Goal: Information Seeking & Learning: Learn about a topic

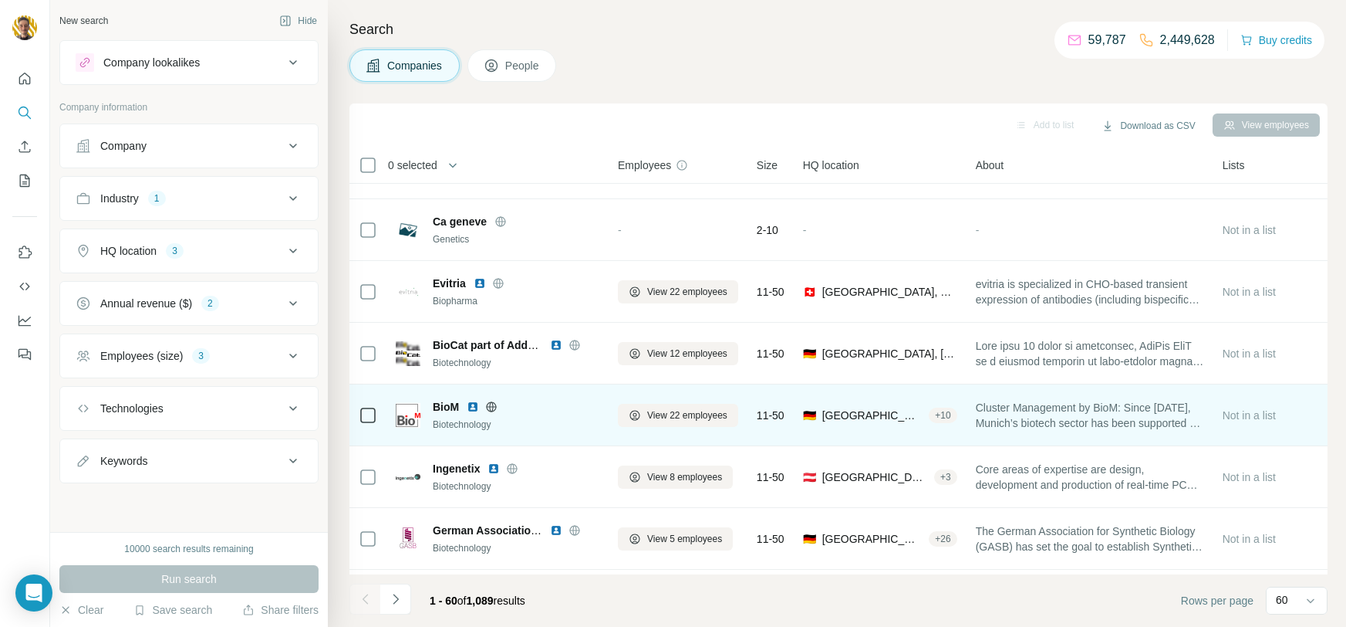
scroll to position [2532, 0]
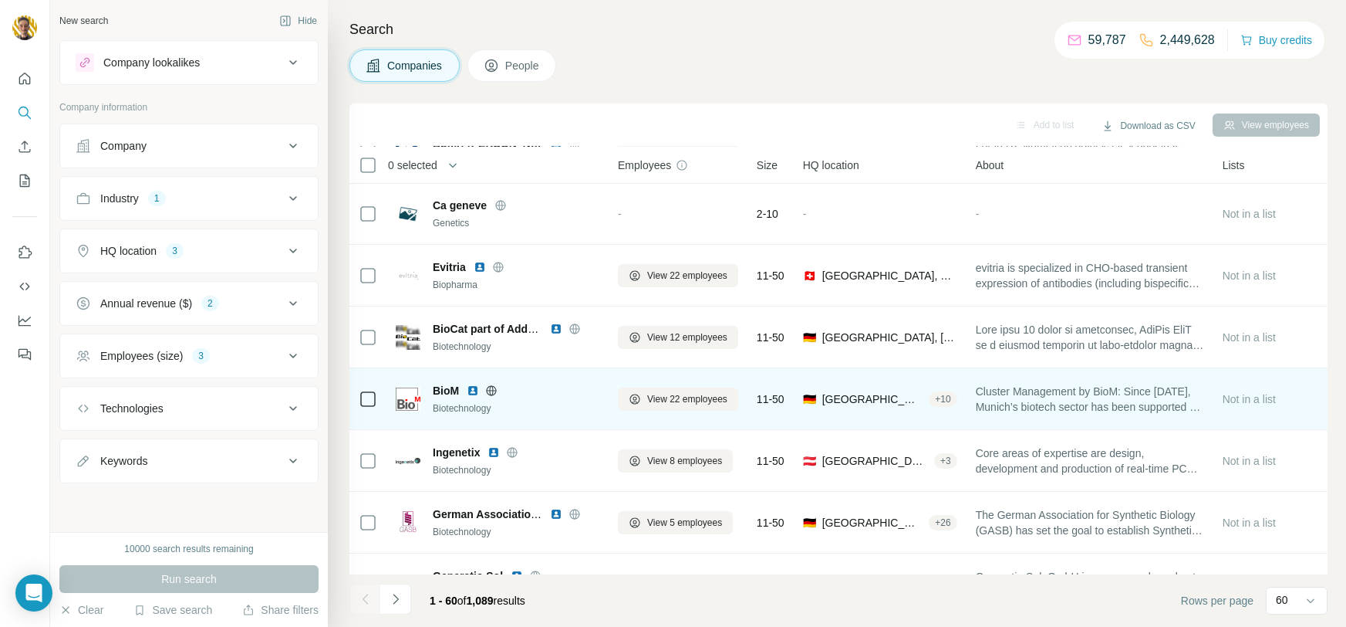
click at [495, 392] on icon at bounding box center [491, 390] width 12 height 12
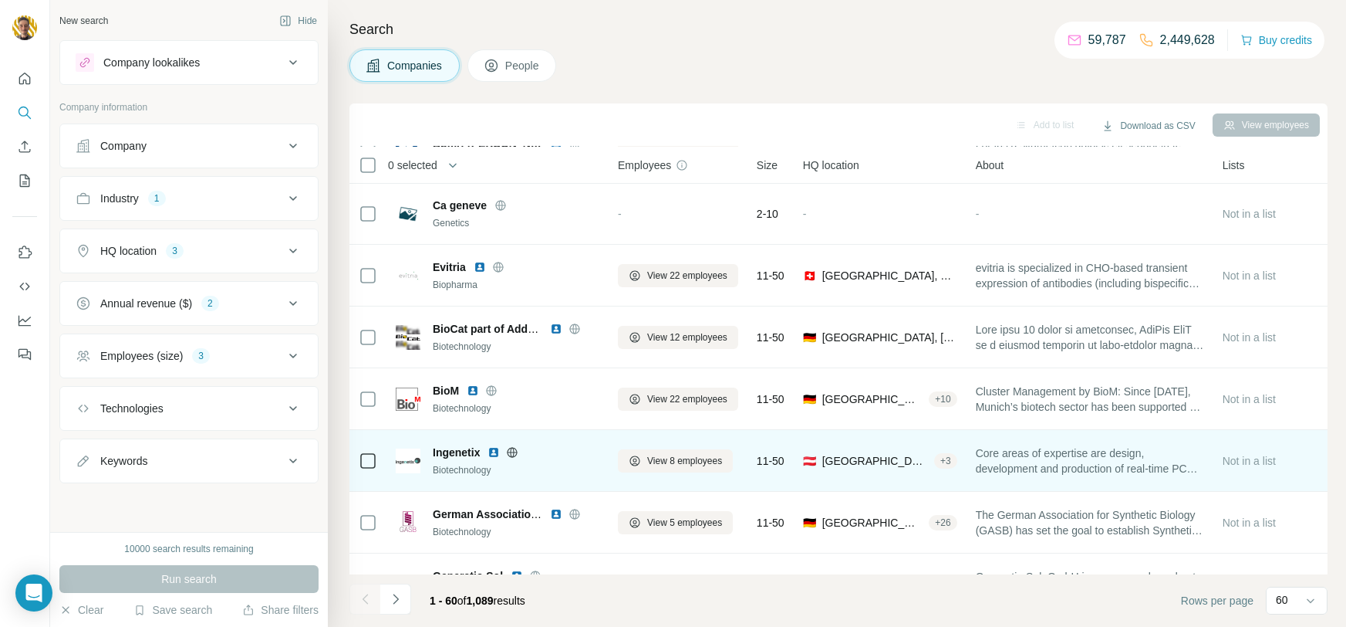
click at [512, 447] on icon at bounding box center [512, 452] width 12 height 12
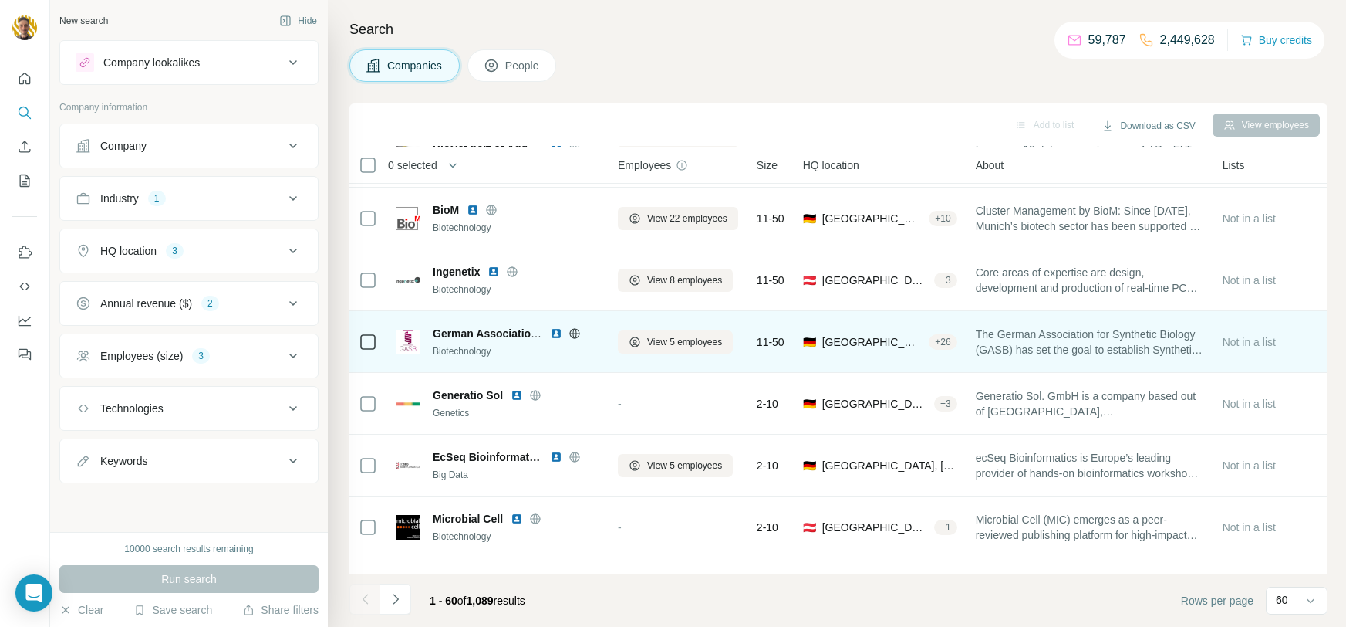
scroll to position [2723, 0]
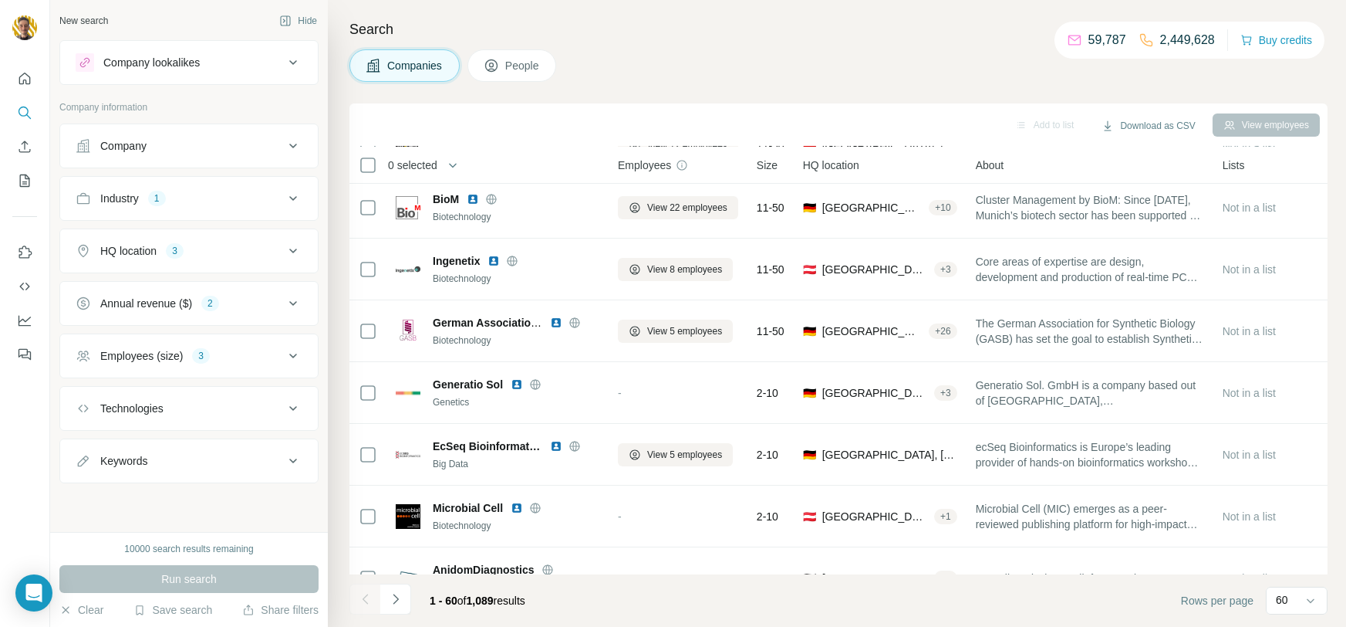
click at [191, 198] on div "Industry 1" at bounding box center [180, 198] width 208 height 15
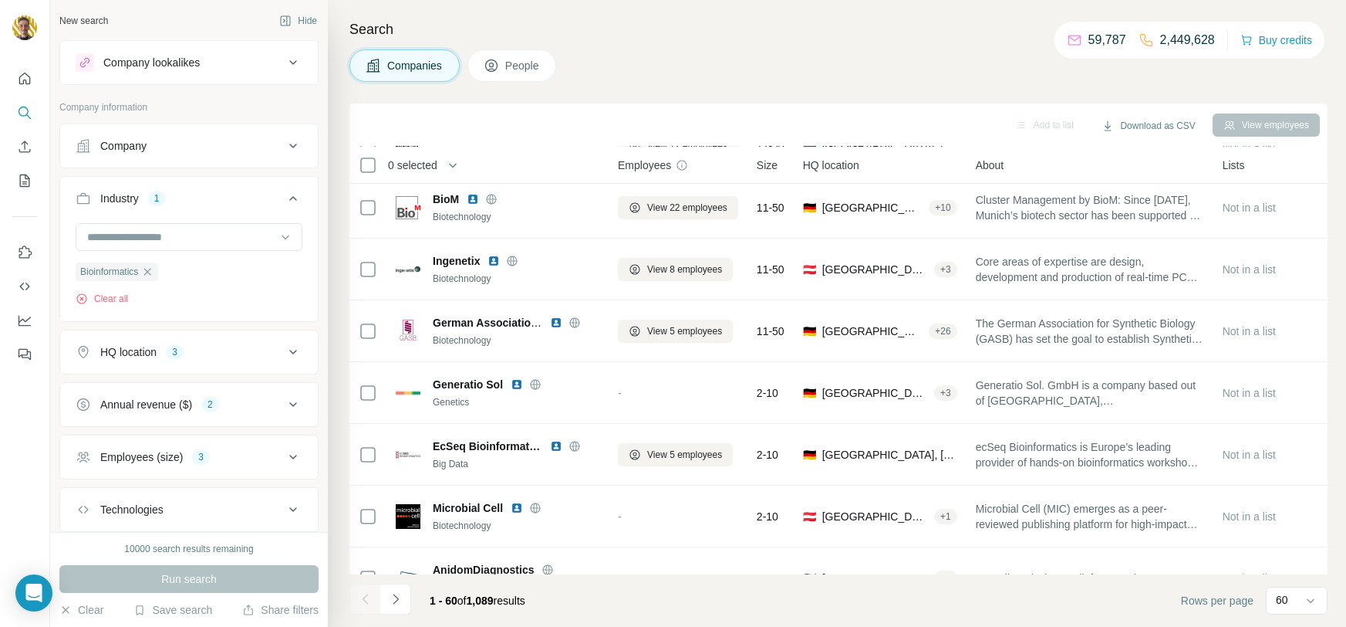
click at [201, 228] on input at bounding box center [181, 236] width 191 height 17
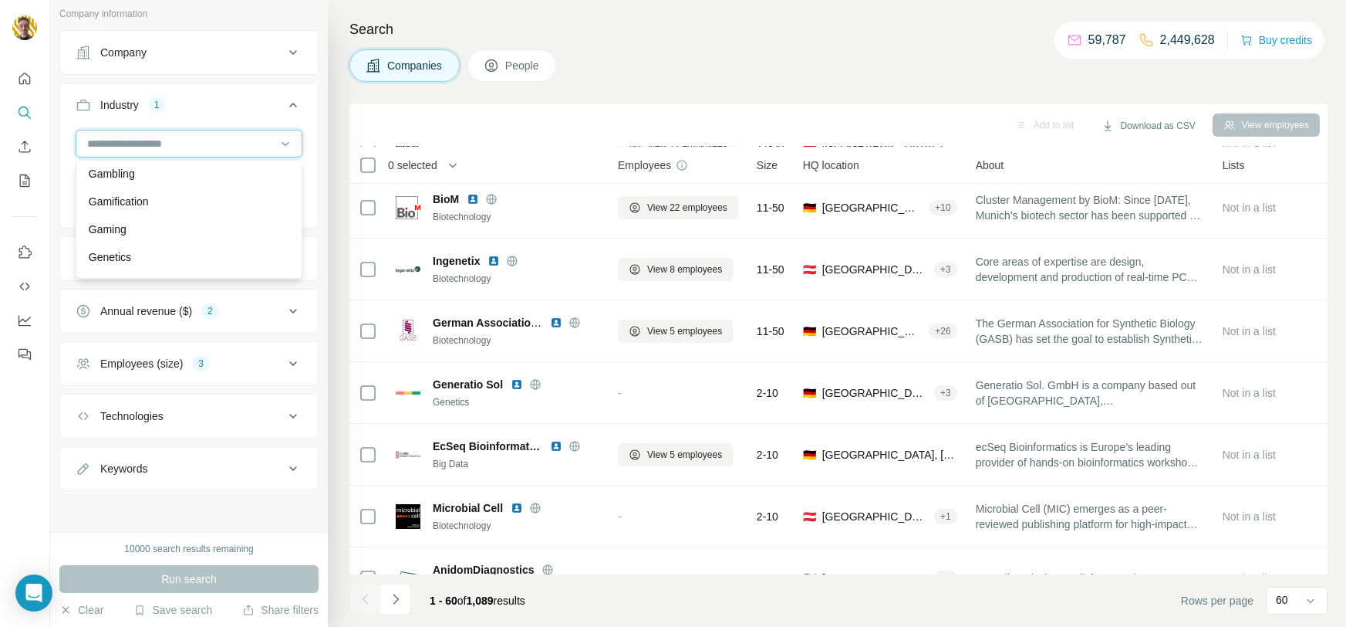
scroll to position [6924, 0]
click at [129, 219] on div "Gaming" at bounding box center [189, 225] width 201 height 15
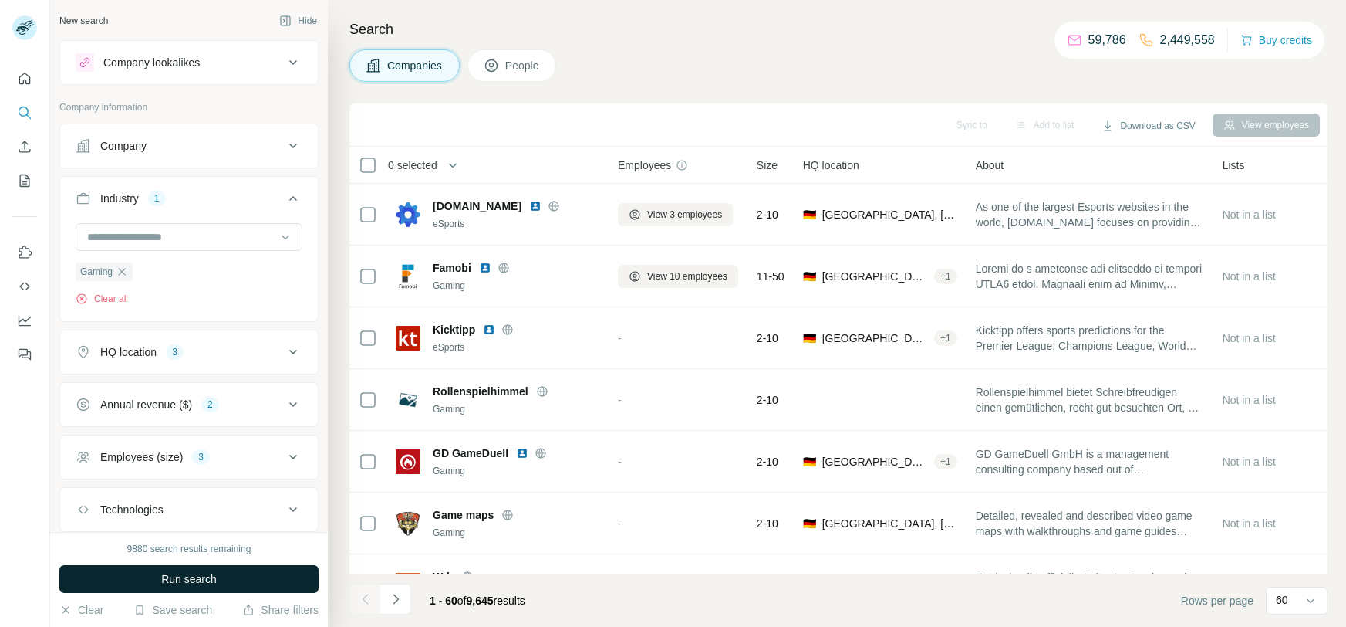
scroll to position [70, 0]
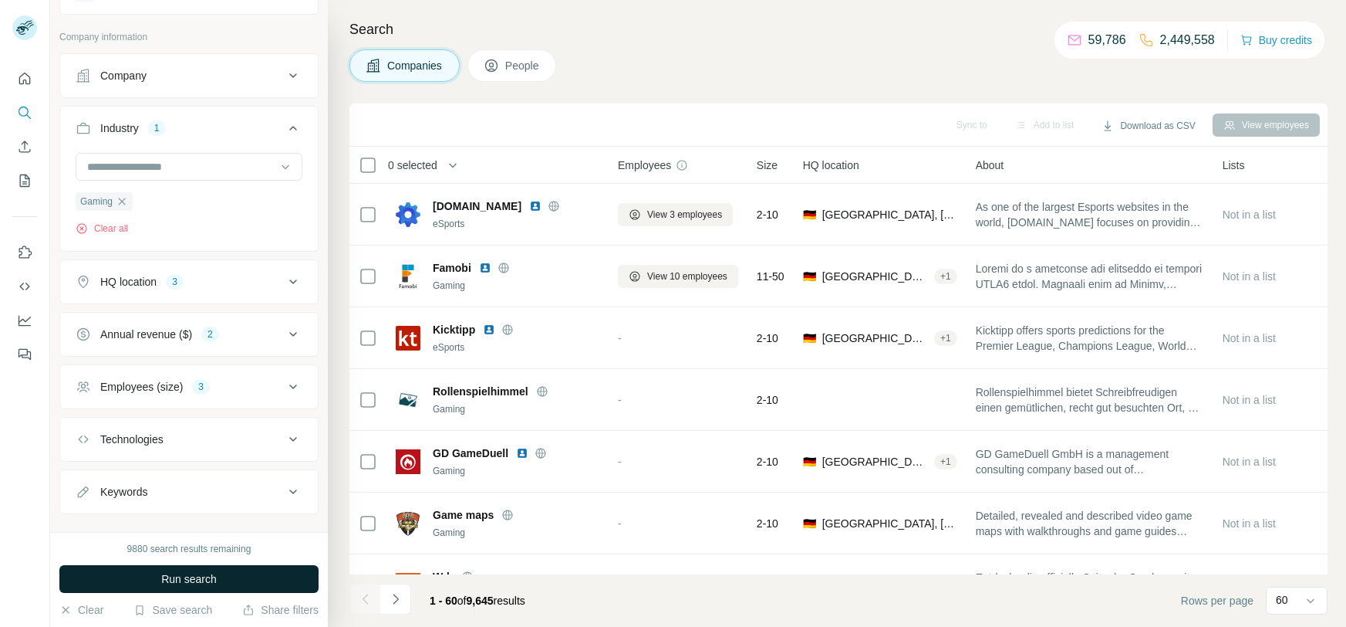
click at [194, 583] on span "Run search" at bounding box center [189, 578] width 56 height 15
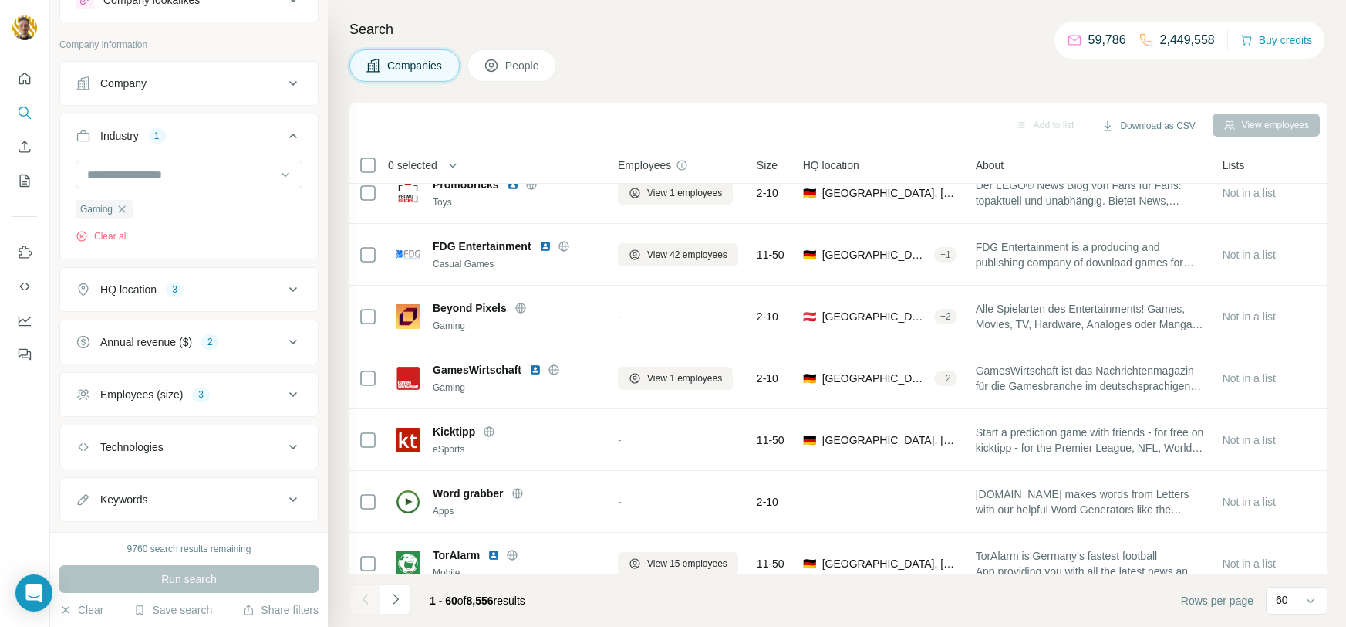
scroll to position [55, 0]
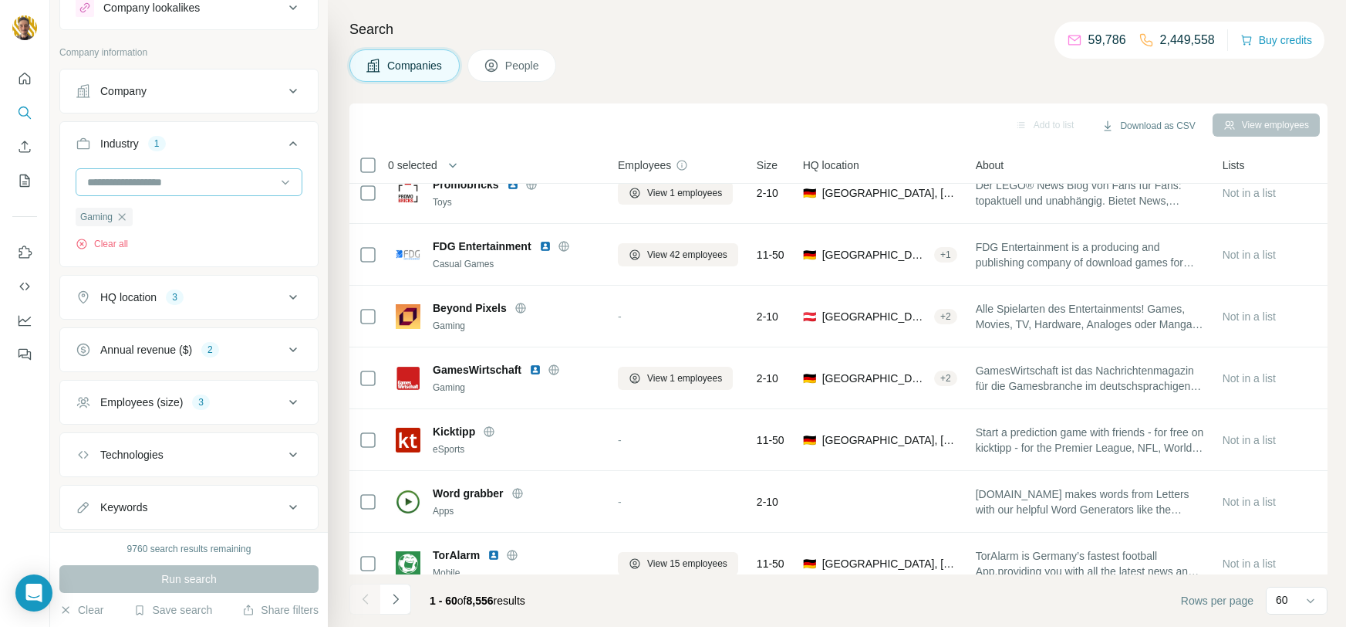
click at [156, 184] on input at bounding box center [181, 182] width 191 height 17
drag, startPoint x: 136, startPoint y: 184, endPoint x: 58, endPoint y: 184, distance: 77.9
click at [58, 184] on div "New search Hide Company lookalikes Company information Company Industry 1 *****…" at bounding box center [189, 266] width 278 height 532
drag, startPoint x: 136, startPoint y: 175, endPoint x: 14, endPoint y: 165, distance: 122.3
click at [14, 165] on div "New search Hide Company lookalikes Company information Company Industry 1 *****…" at bounding box center [673, 313] width 1346 height 627
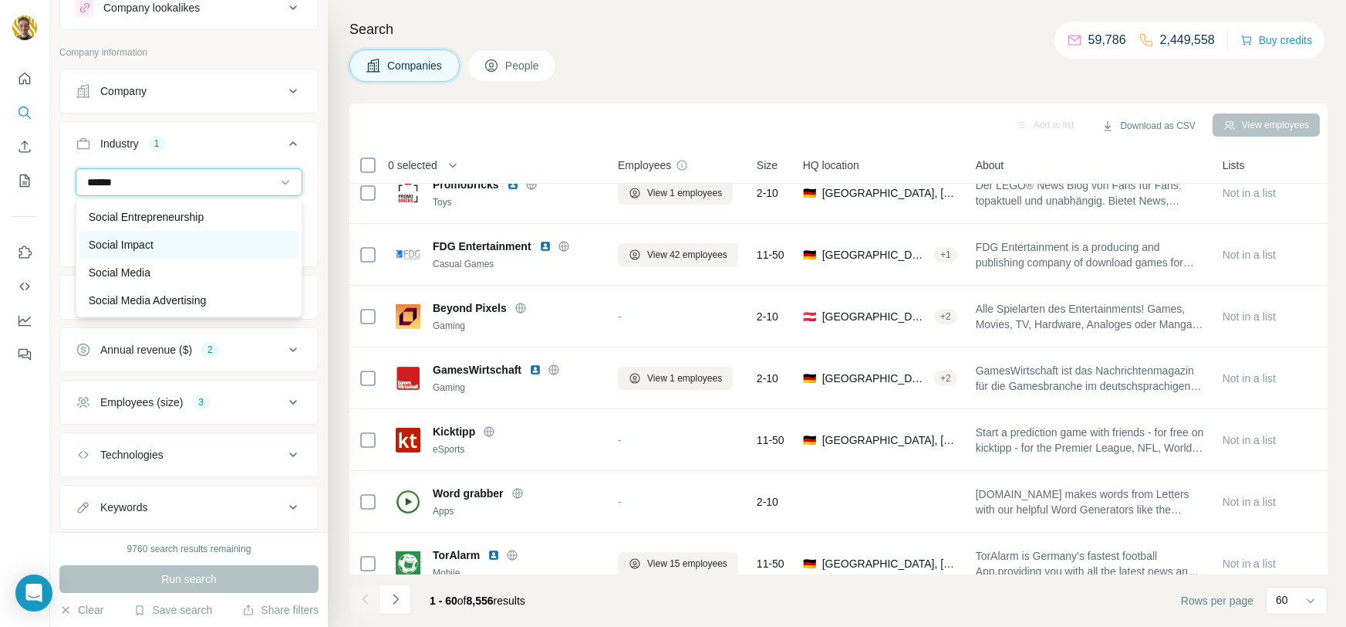
scroll to position [76, 0]
type input "******"
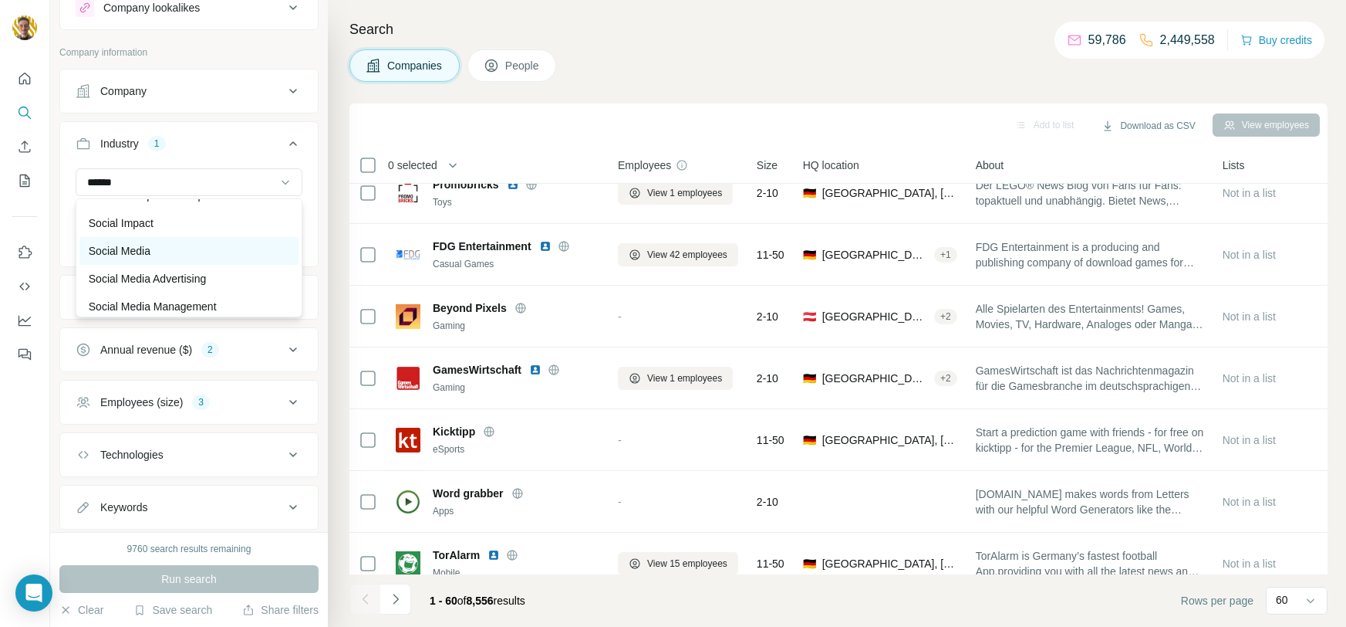
click at [145, 245] on p "Social Media" at bounding box center [120, 250] width 62 height 15
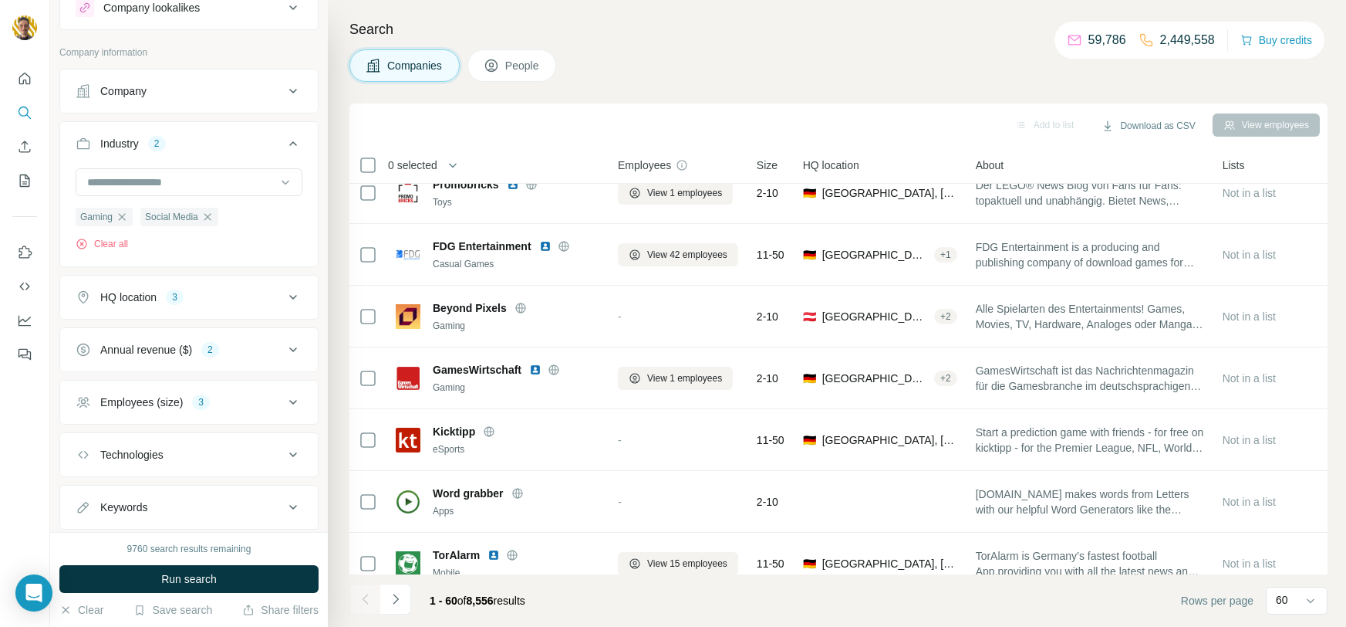
click at [120, 218] on icon "button" at bounding box center [122, 217] width 12 height 12
click at [229, 577] on button "Run search" at bounding box center [188, 579] width 259 height 28
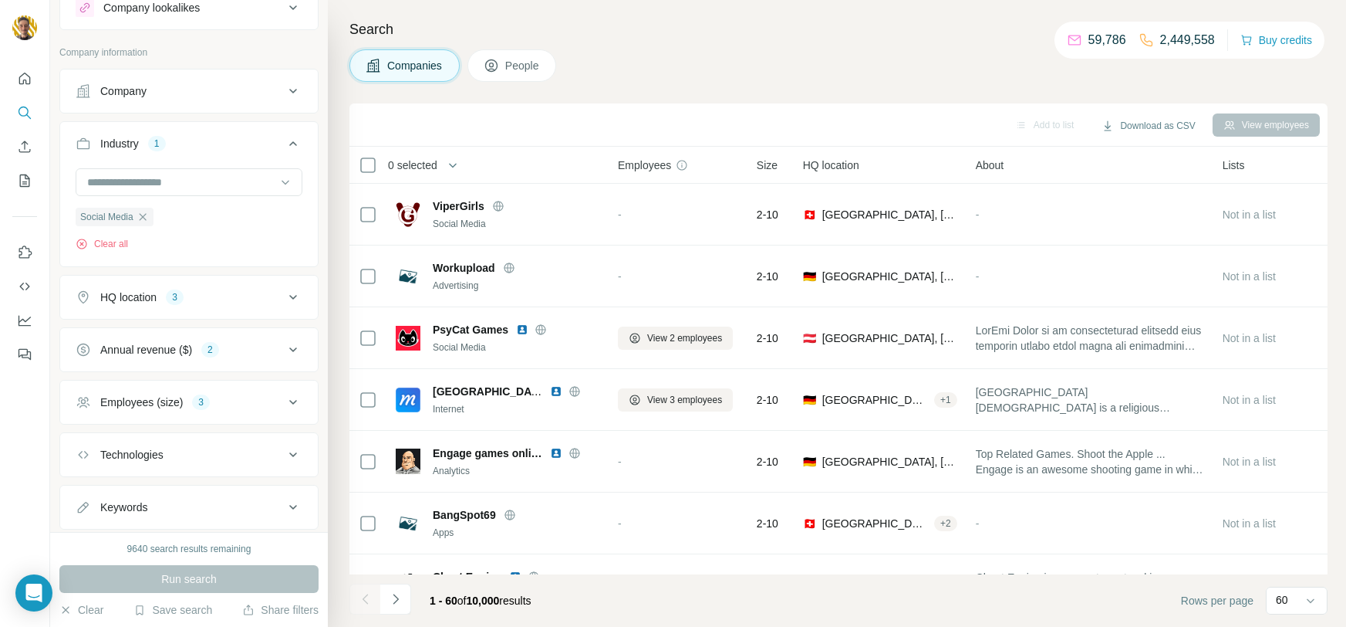
click at [192, 346] on div "Annual revenue ($)" at bounding box center [146, 349] width 92 height 15
click at [83, 377] on icon at bounding box center [84, 383] width 15 height 15
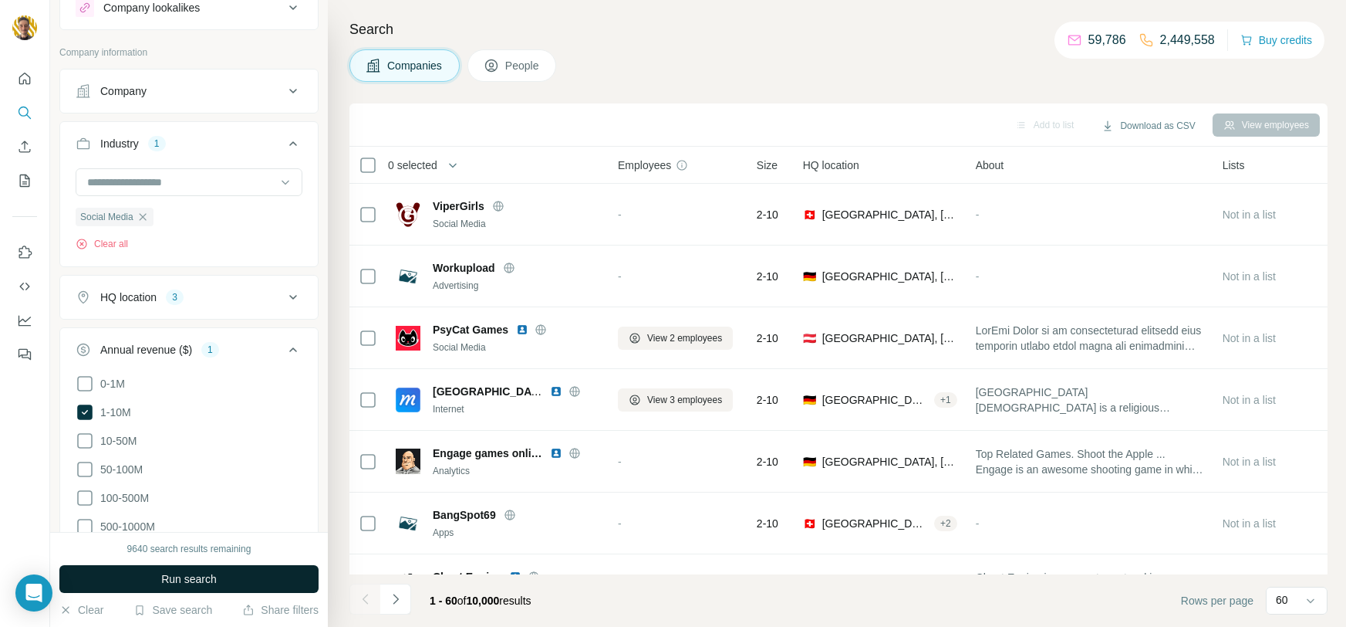
click at [238, 583] on button "Run search" at bounding box center [188, 579] width 259 height 28
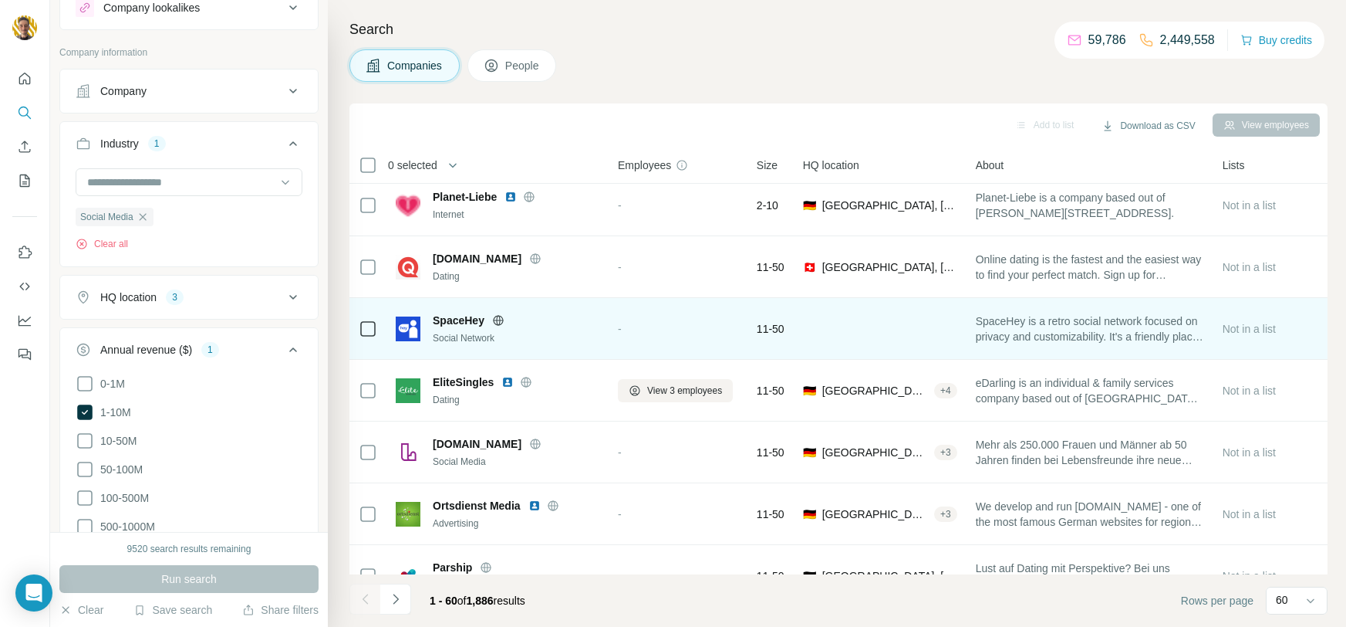
scroll to position [15, 0]
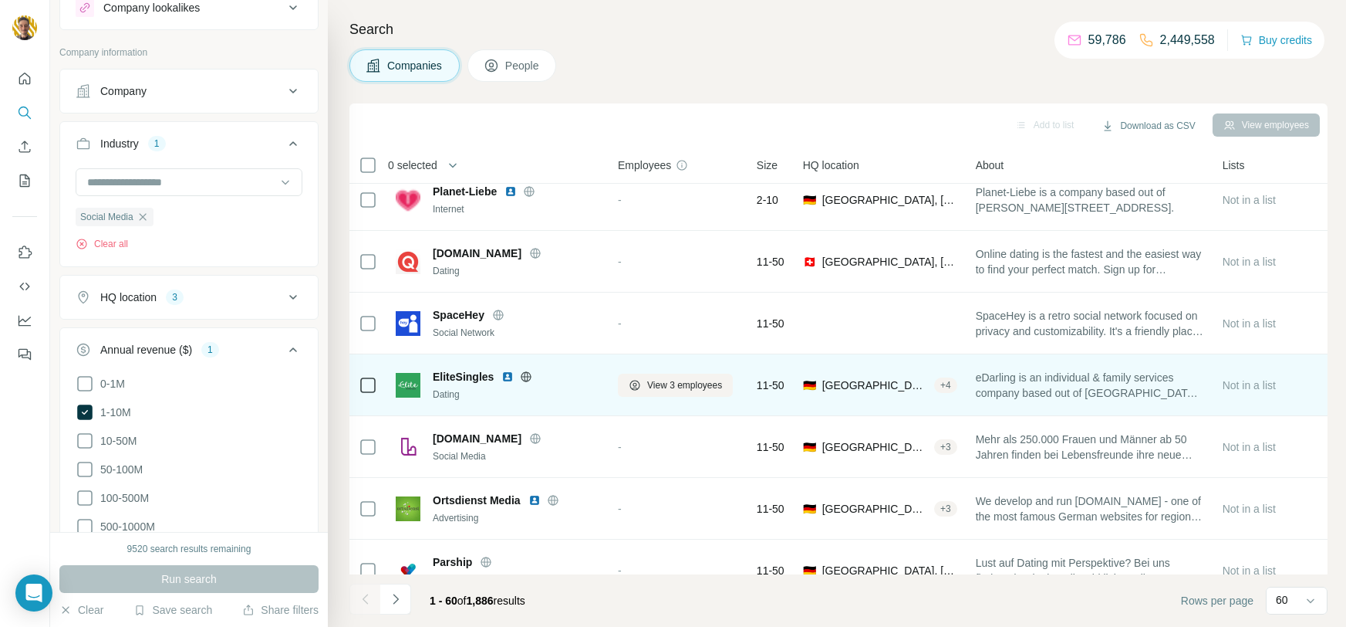
click at [525, 377] on icon at bounding box center [526, 376] width 12 height 12
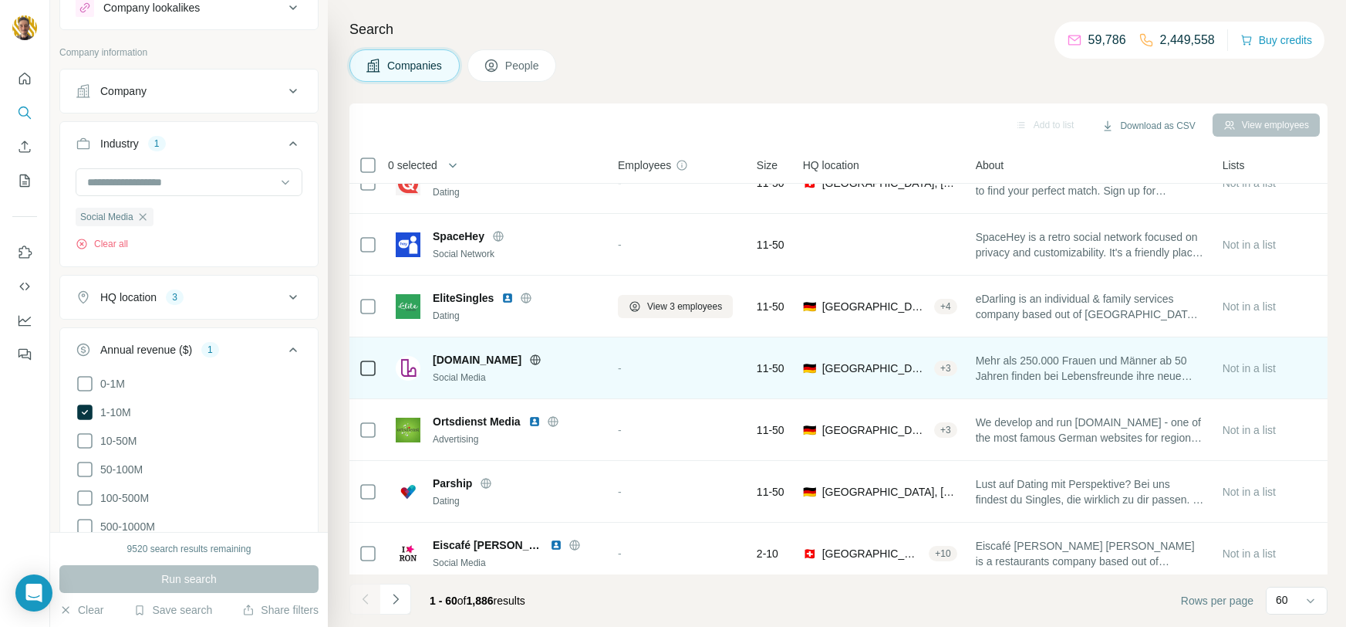
scroll to position [176, 0]
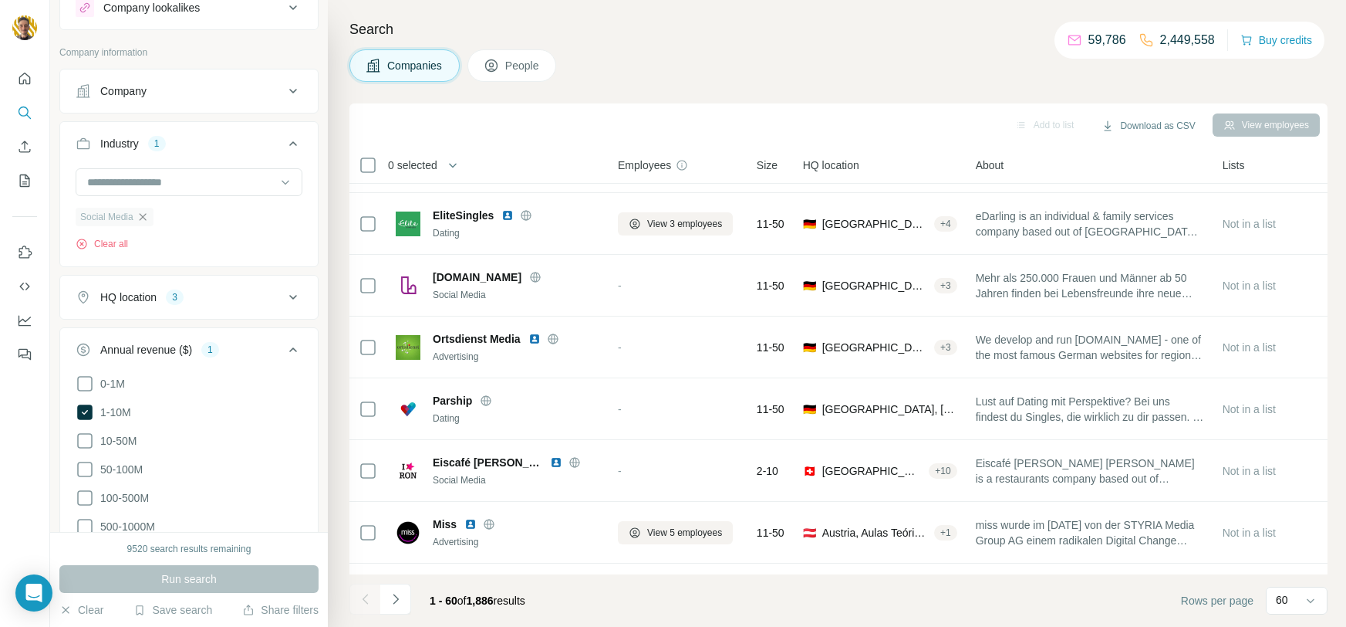
click at [140, 211] on icon "button" at bounding box center [143, 217] width 12 height 12
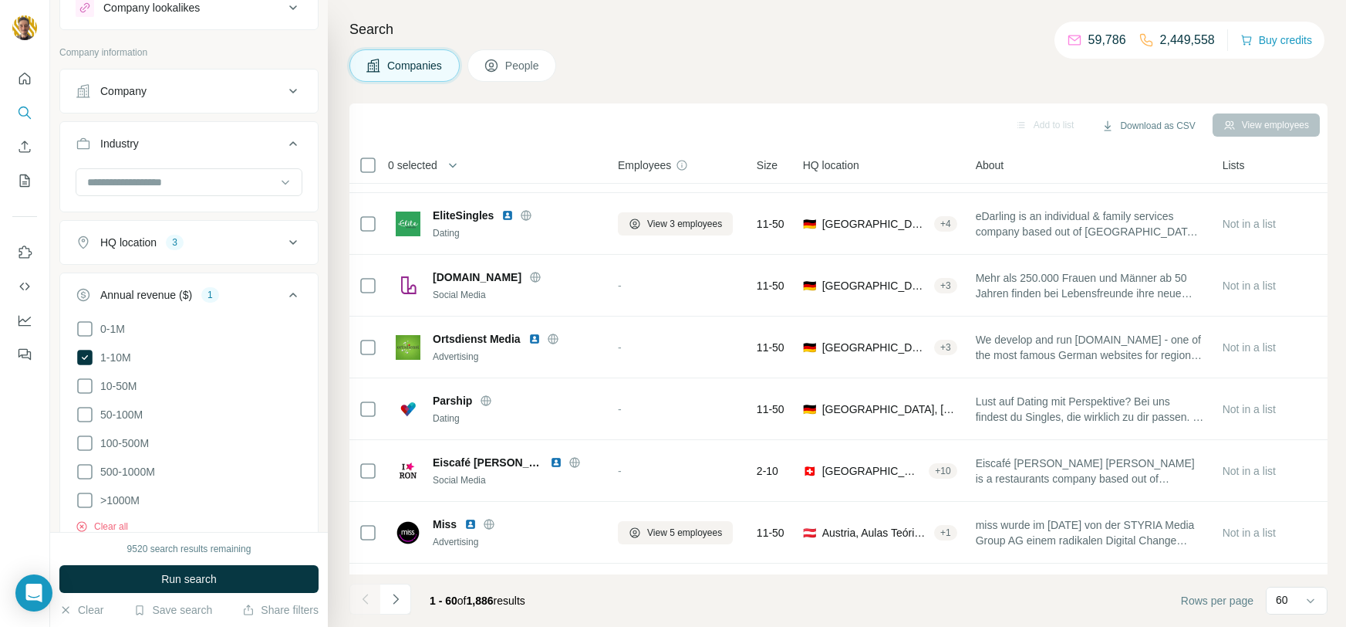
click at [145, 216] on ul "Company Industry HQ location 3 Annual revenue ($) 1 0-1M 1-10M 10-50M 50-100M 1…" at bounding box center [188, 388] width 259 height 638
click at [158, 177] on input at bounding box center [181, 182] width 191 height 17
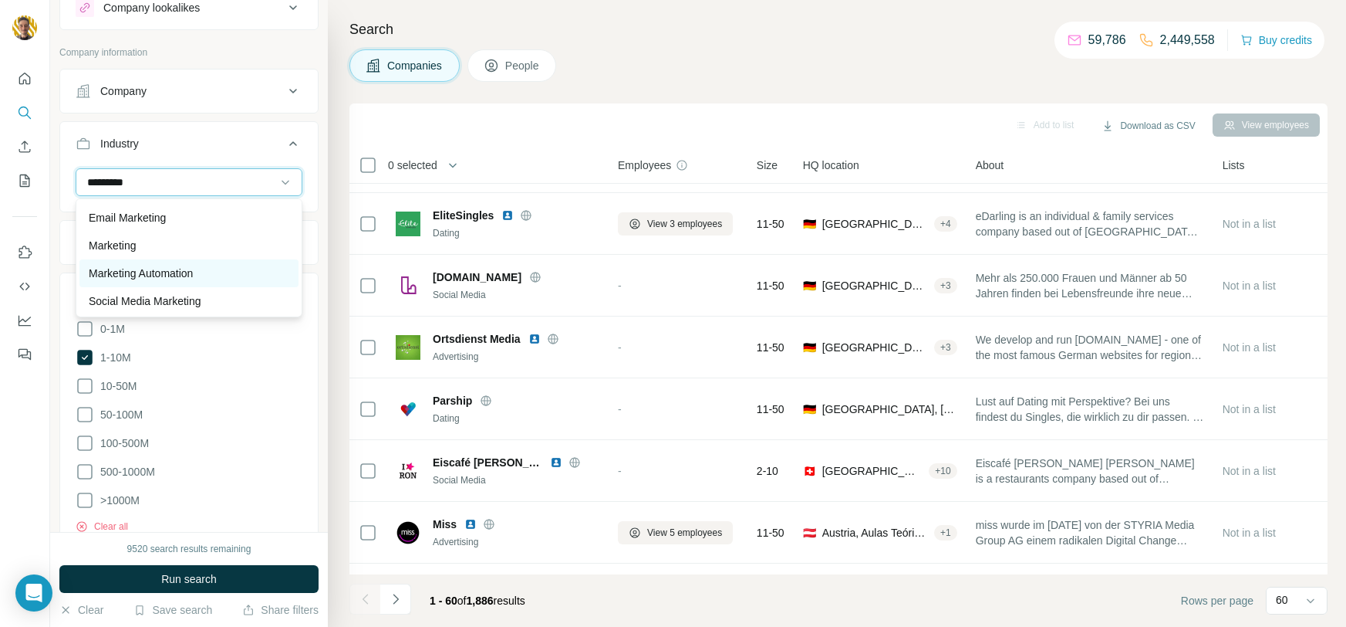
scroll to position [166, 0]
type input "*********"
click at [123, 245] on p "Marketing" at bounding box center [112, 244] width 47 height 15
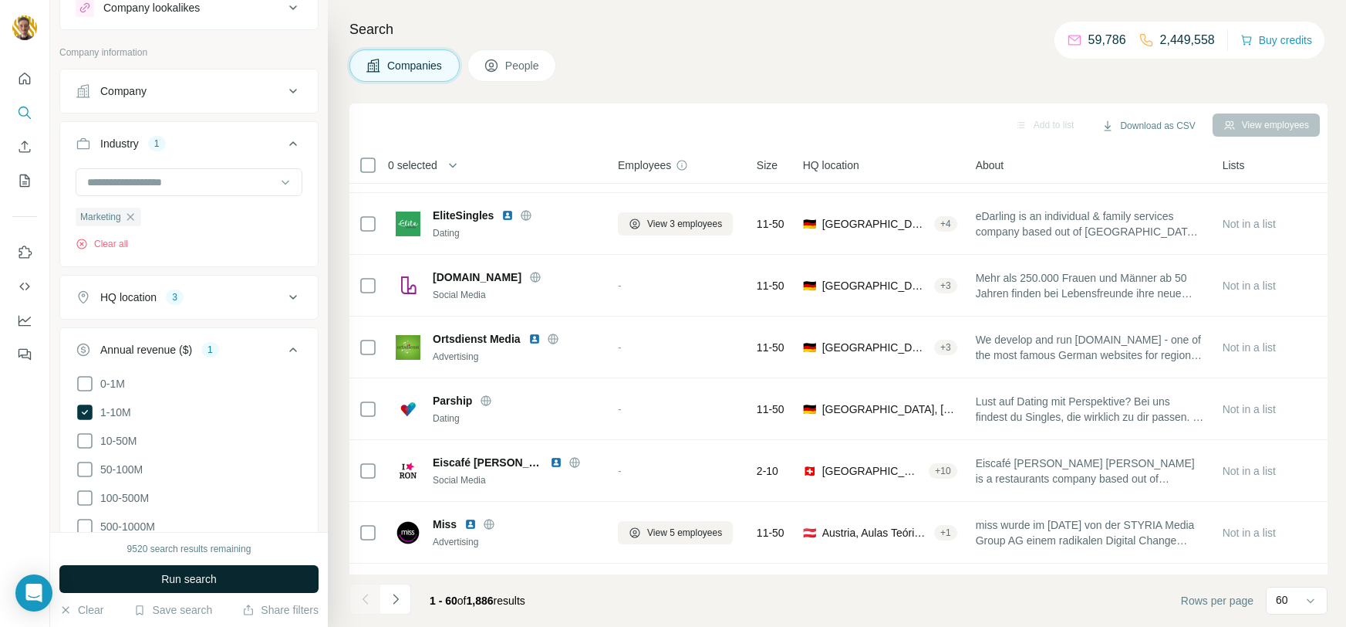
click at [232, 581] on button "Run search" at bounding box center [188, 579] width 259 height 28
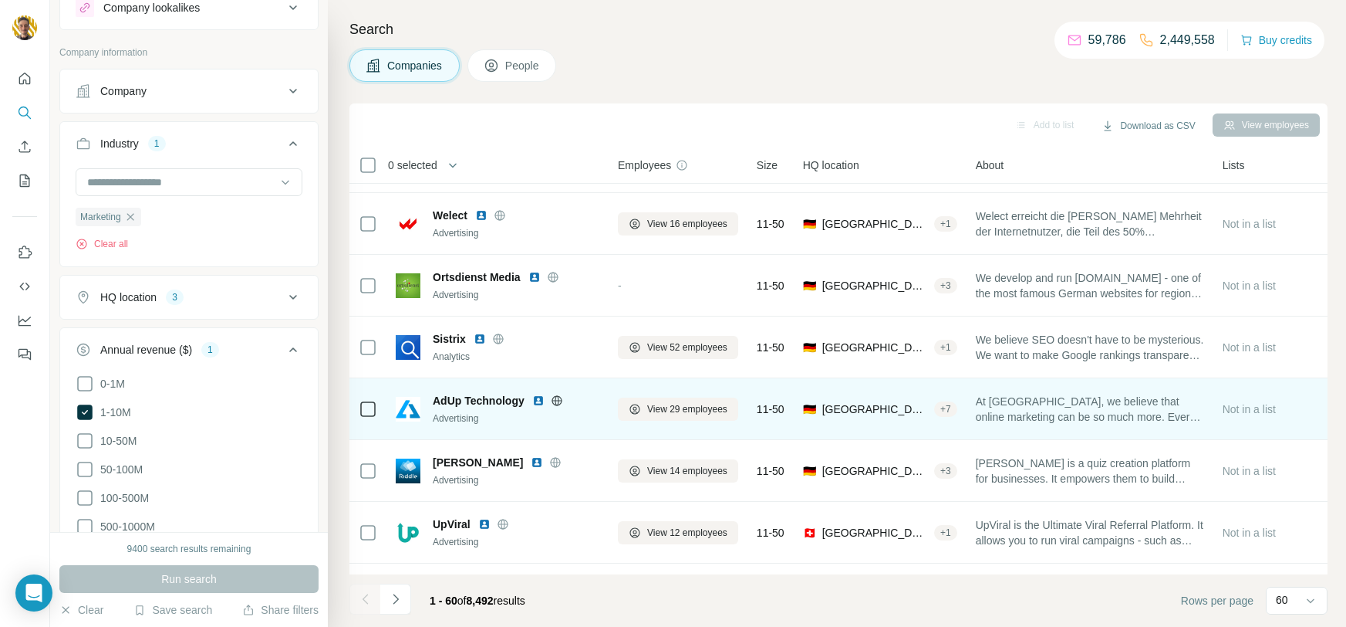
click at [560, 401] on icon at bounding box center [557, 400] width 12 height 12
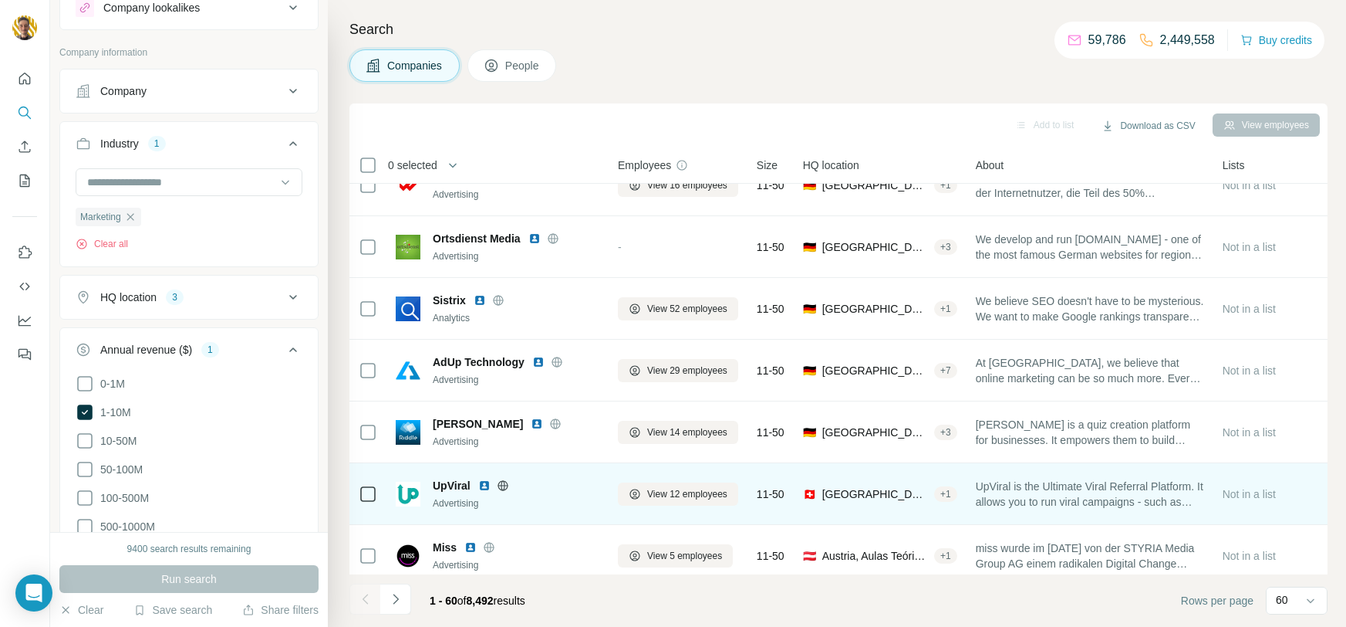
scroll to position [218, 0]
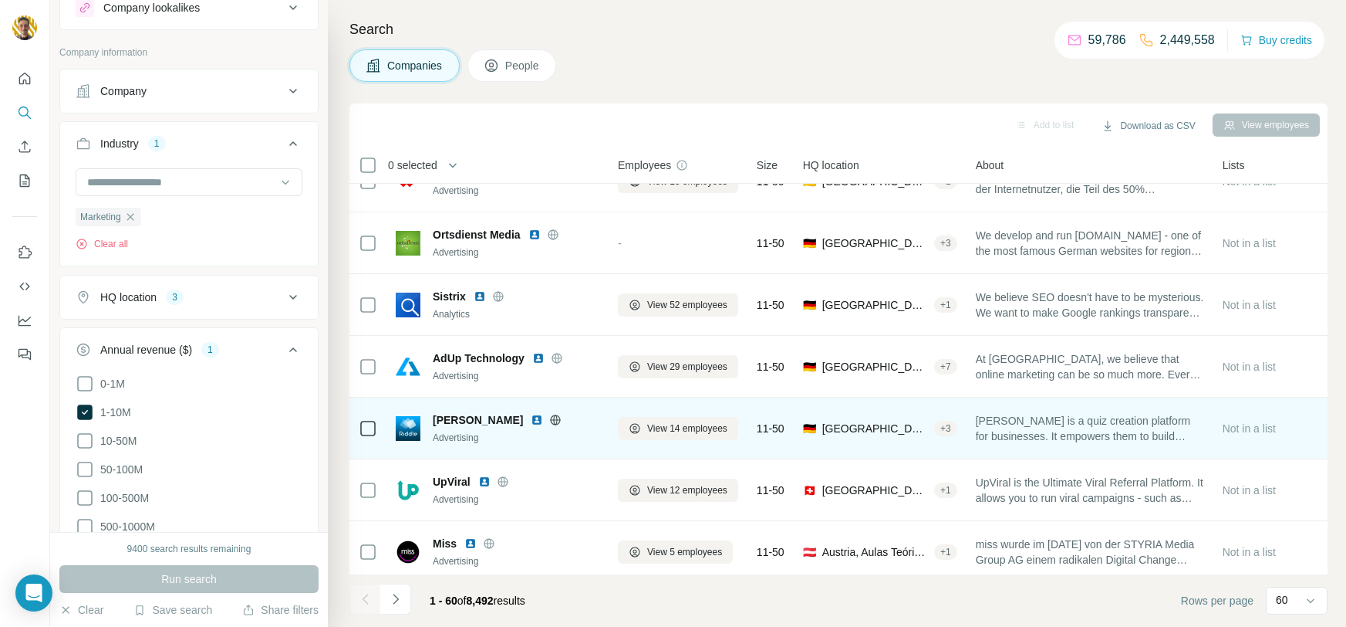
click at [549, 417] on icon at bounding box center [555, 420] width 12 height 12
